Goal: Task Accomplishment & Management: Manage account settings

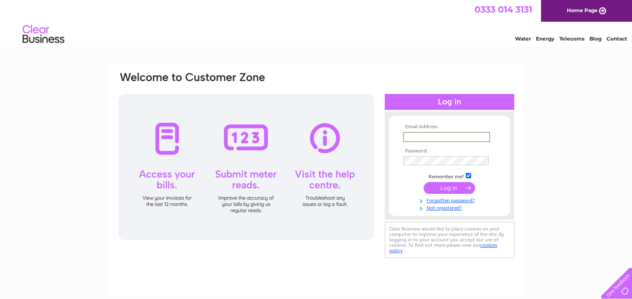
click at [444, 135] on input "text" at bounding box center [446, 137] width 87 height 10
type input "[EMAIL_ADDRESS][DOMAIN_NAME]"
click at [441, 192] on input "submit" at bounding box center [448, 188] width 51 height 12
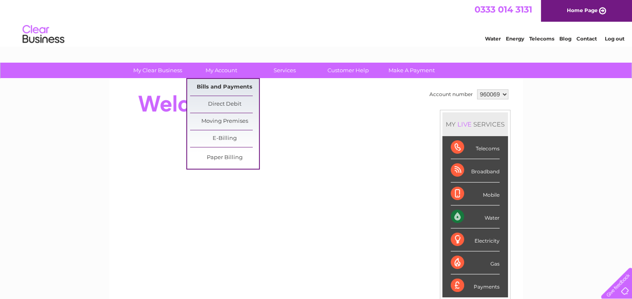
click at [225, 87] on link "Bills and Payments" at bounding box center [224, 87] width 69 height 17
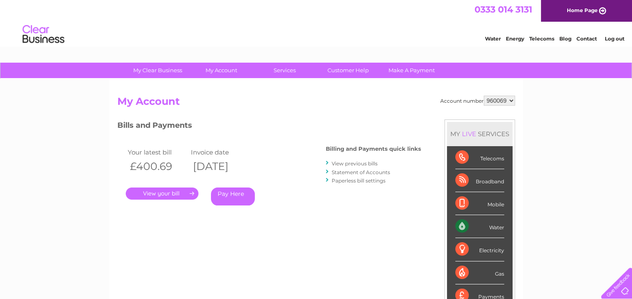
click at [161, 191] on link "." at bounding box center [162, 193] width 73 height 12
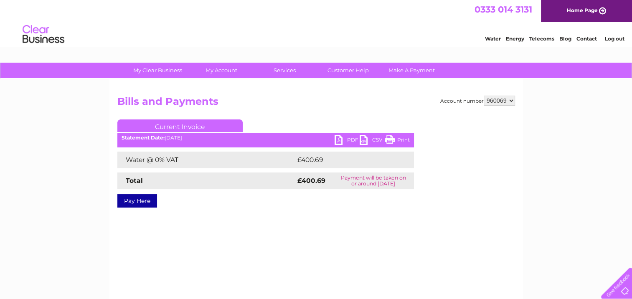
click at [347, 135] on link "PDF" at bounding box center [346, 141] width 25 height 12
click at [340, 139] on link "PDF" at bounding box center [346, 141] width 25 height 12
